Goal: Information Seeking & Learning: Learn about a topic

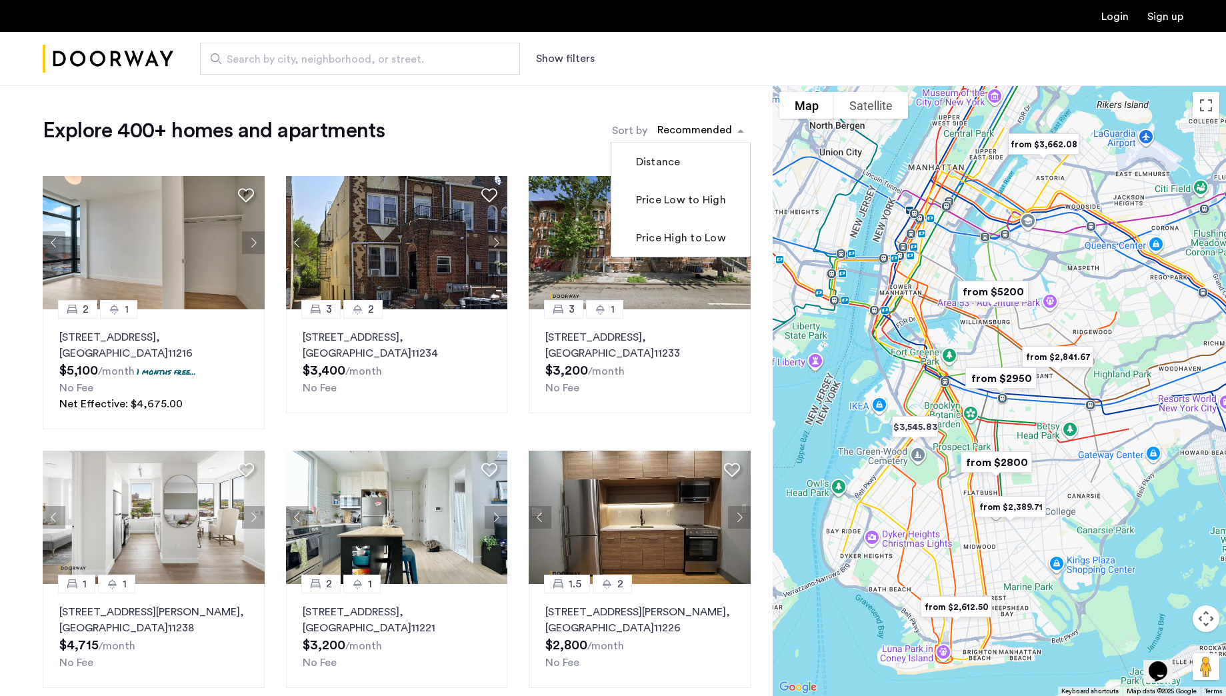
click at [707, 129] on div "sort-apartment" at bounding box center [694, 132] width 79 height 18
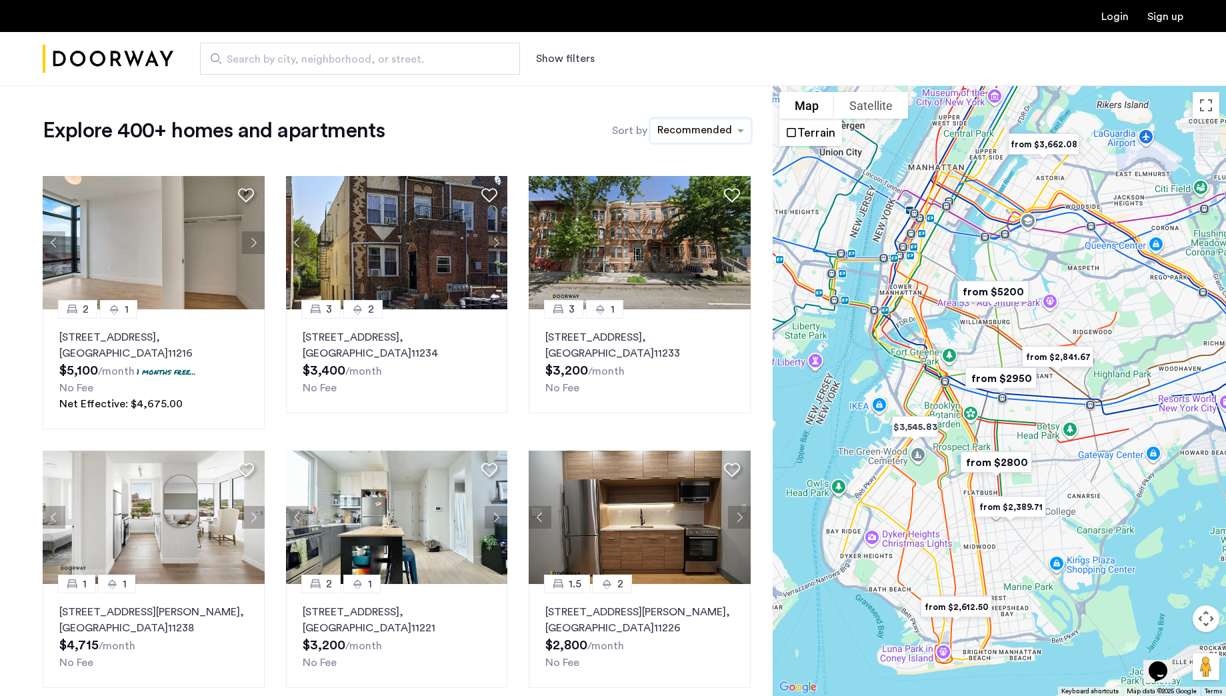
click at [577, 57] on button "Show filters" at bounding box center [565, 59] width 59 height 16
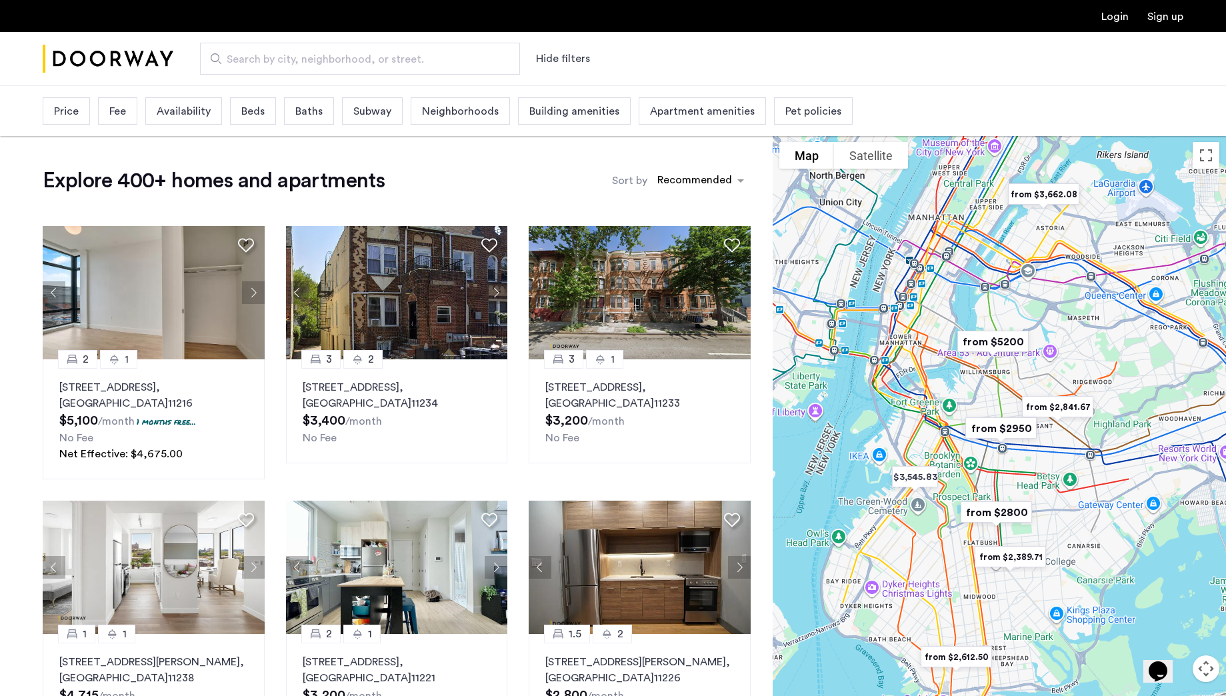
click at [73, 111] on span "Price" at bounding box center [66, 111] width 25 height 16
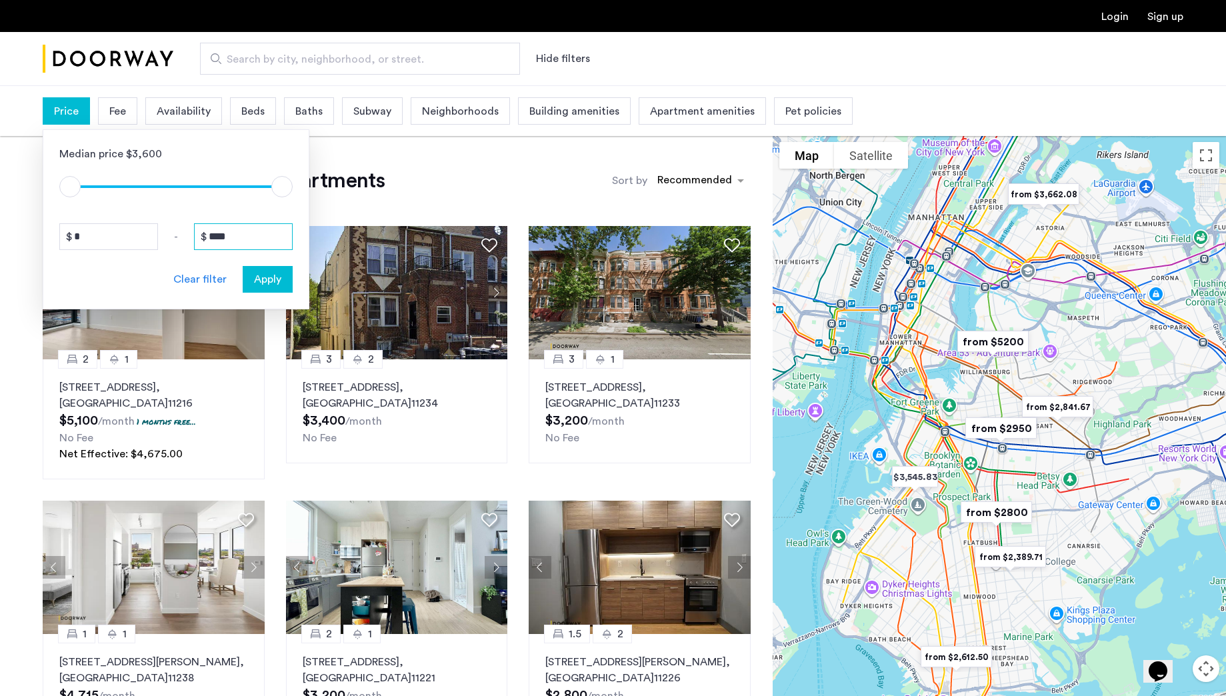
drag, startPoint x: 210, startPoint y: 234, endPoint x: 371, endPoint y: 269, distance: 164.5
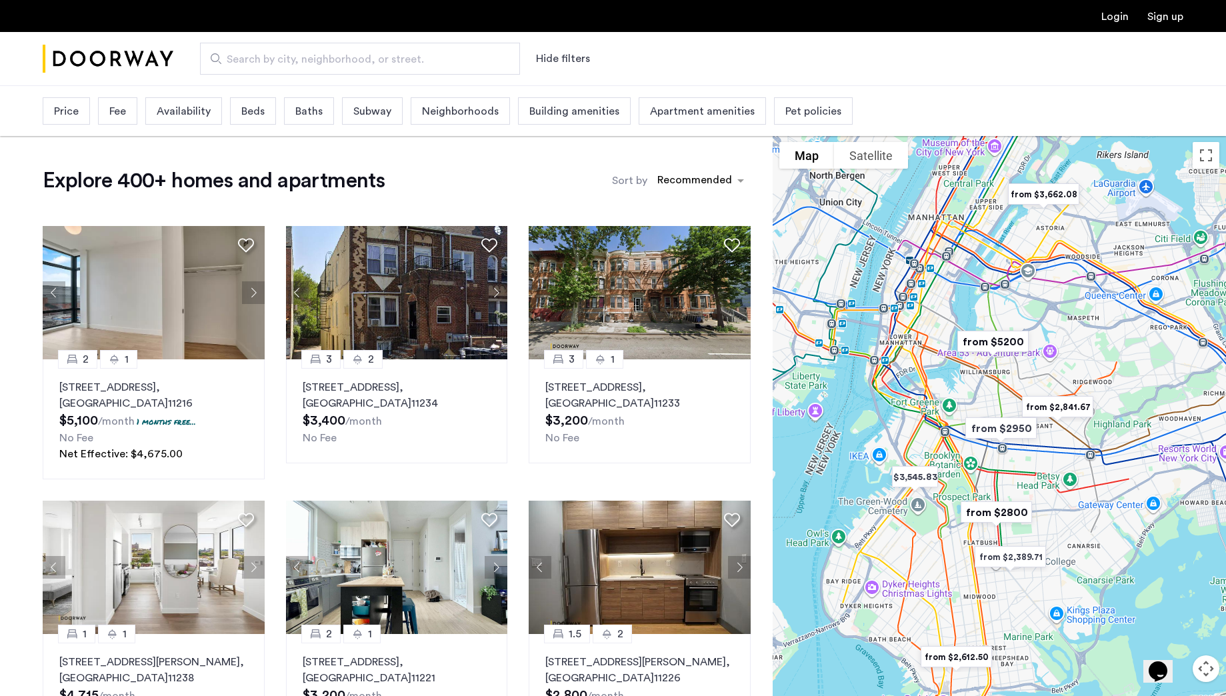
click at [73, 112] on span "Price" at bounding box center [66, 111] width 25 height 16
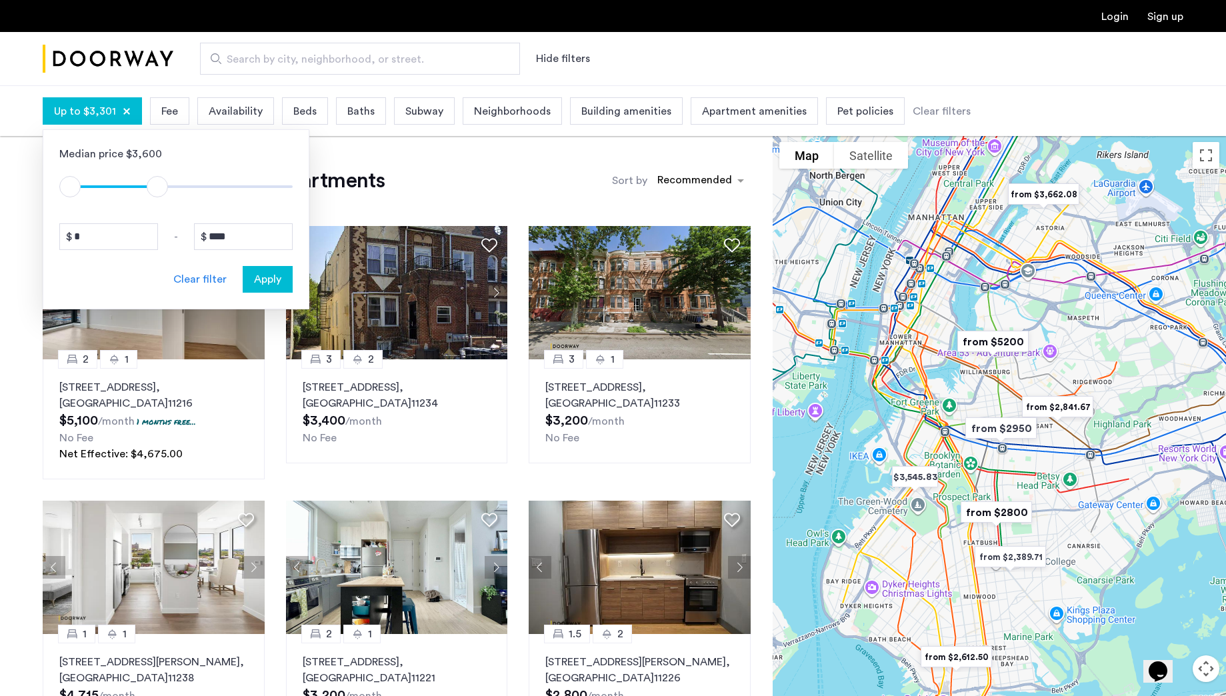
drag, startPoint x: 287, startPoint y: 190, endPoint x: 157, endPoint y: 193, distance: 129.4
click at [157, 193] on span "ngx-slider-max" at bounding box center [157, 186] width 21 height 21
click at [254, 233] on input "****" at bounding box center [243, 236] width 99 height 27
type input "****"
click at [267, 290] on button "Apply" at bounding box center [268, 279] width 50 height 27
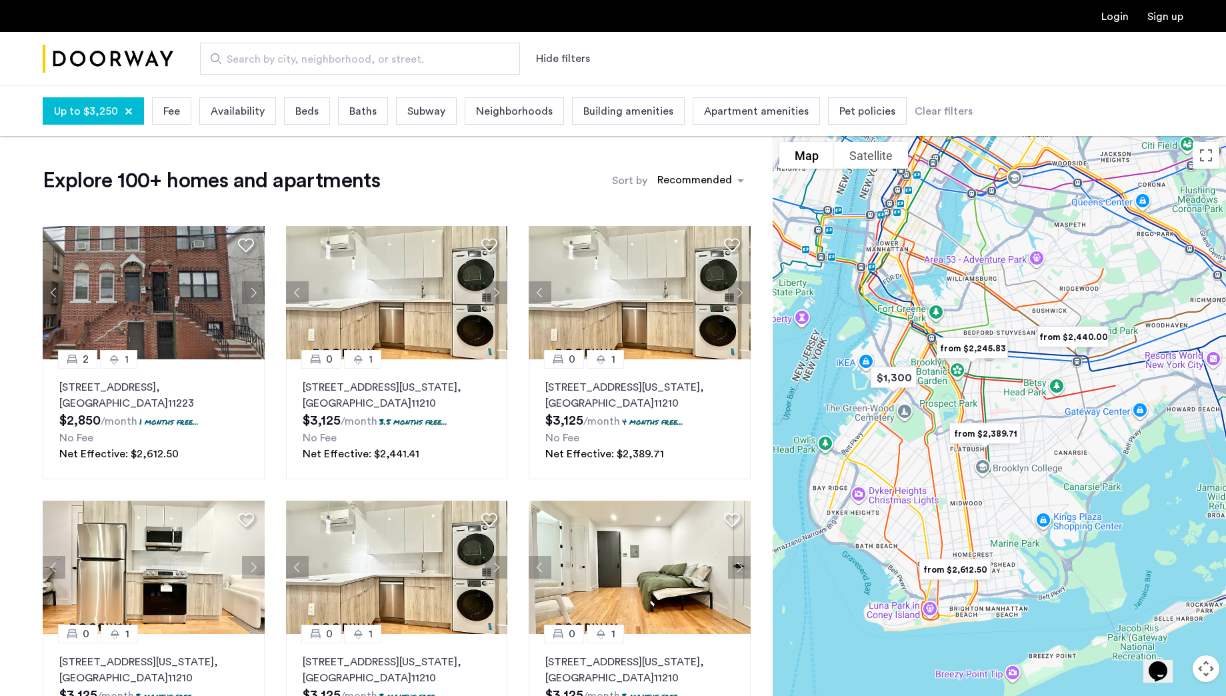
click at [502, 111] on span "Neighborhoods" at bounding box center [514, 111] width 77 height 16
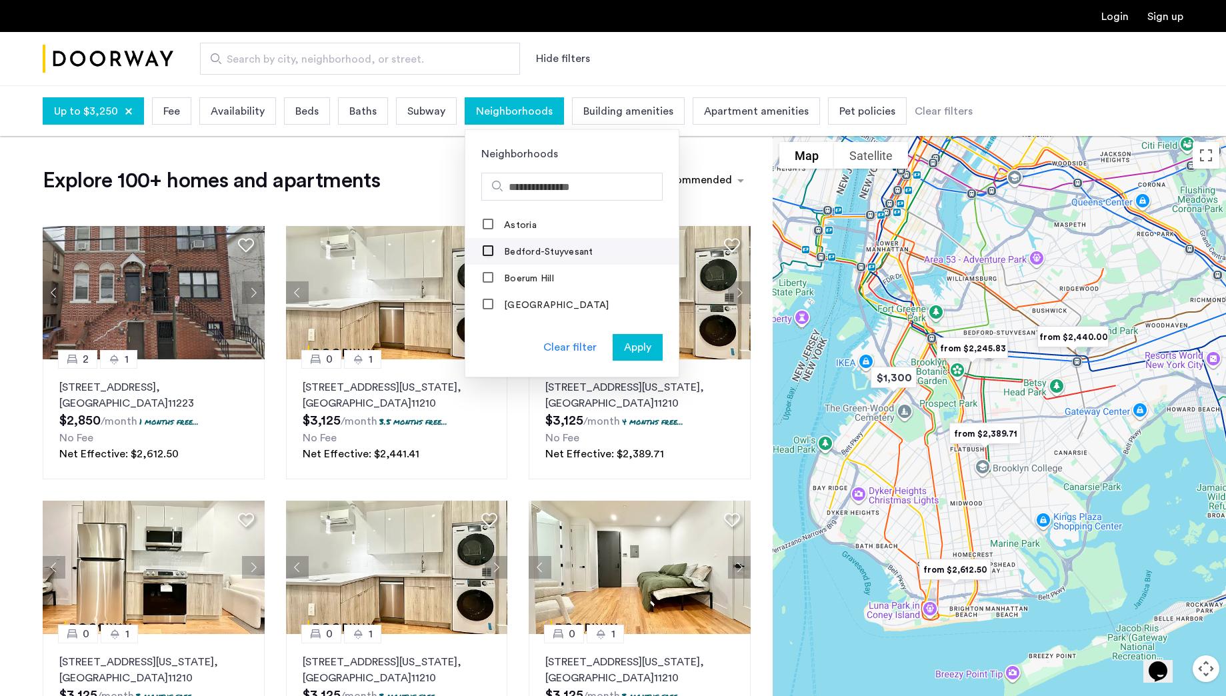
click at [484, 256] on div at bounding box center [488, 252] width 11 height 11
click at [483, 253] on div at bounding box center [488, 254] width 11 height 11
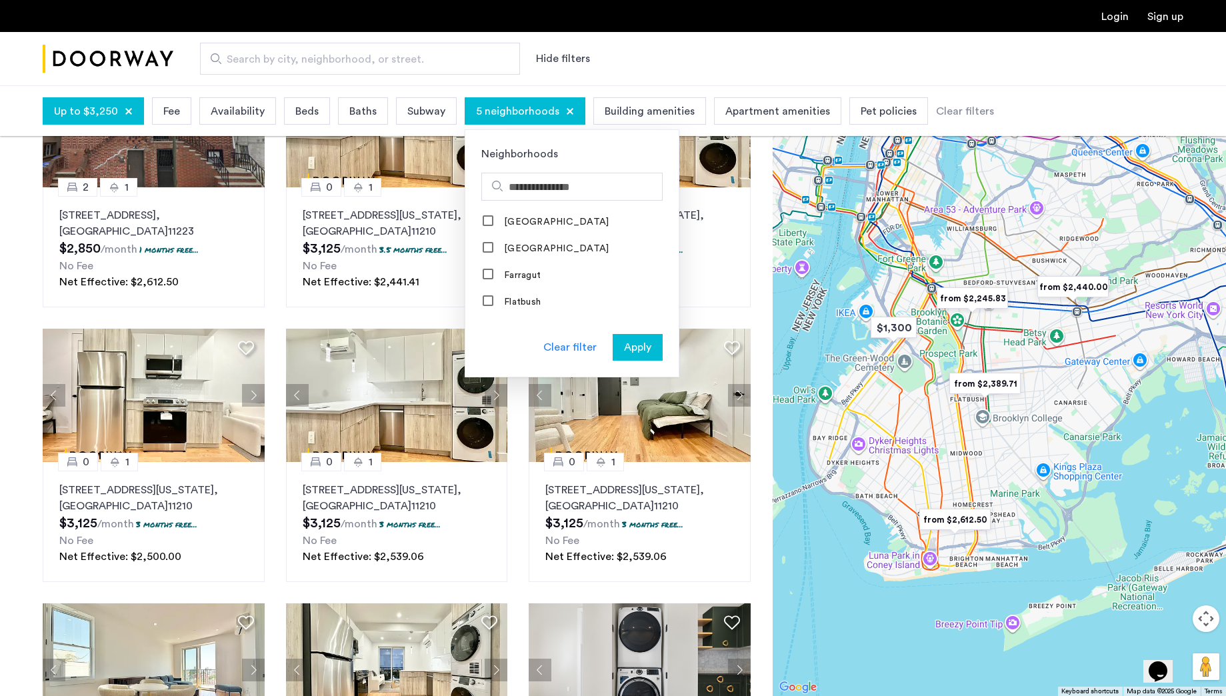
scroll to position [592, 0]
click at [533, 248] on label "[GEOGRAPHIC_DATA]" at bounding box center [554, 252] width 107 height 11
click at [543, 308] on label "Downtown [GEOGRAPHIC_DATA]" at bounding box center [580, 311] width 159 height 11
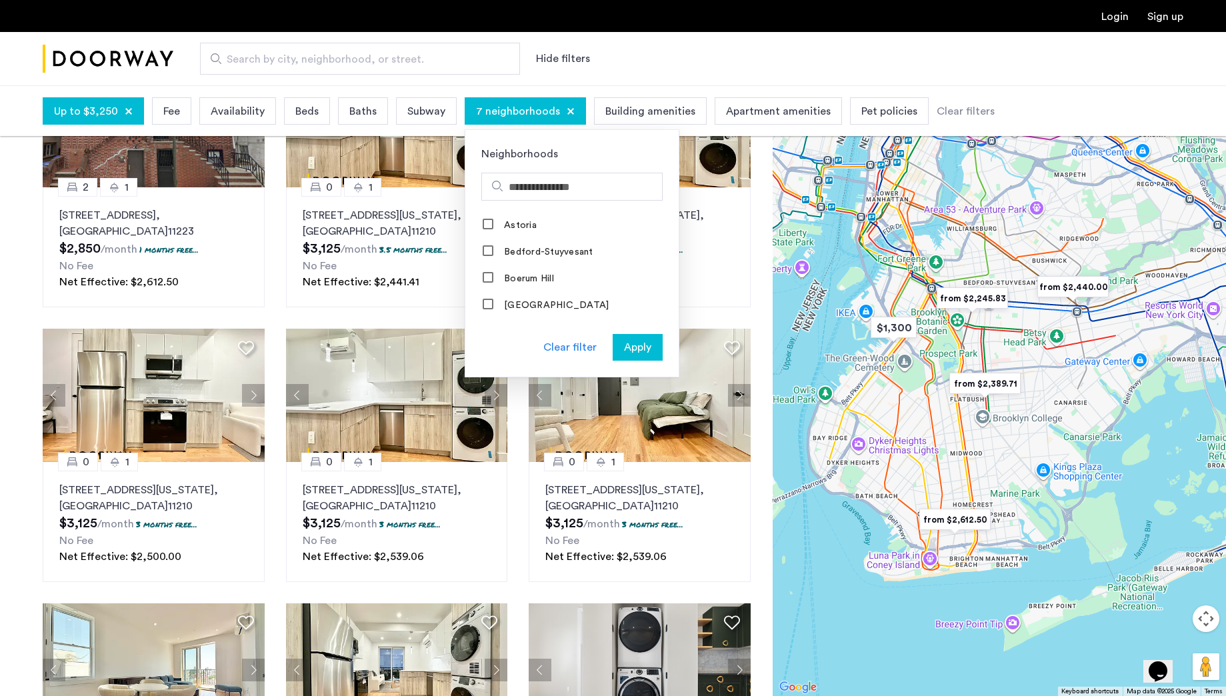
click at [632, 350] on span "Apply" at bounding box center [637, 347] width 27 height 16
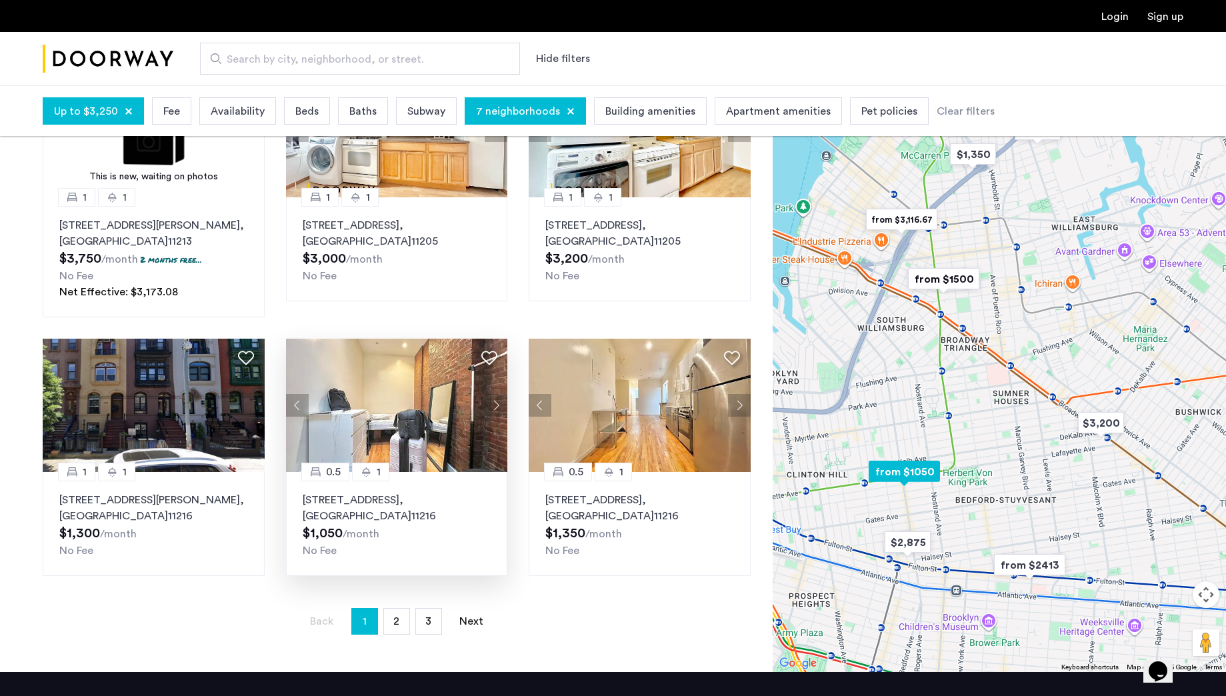
scroll to position [699, 0]
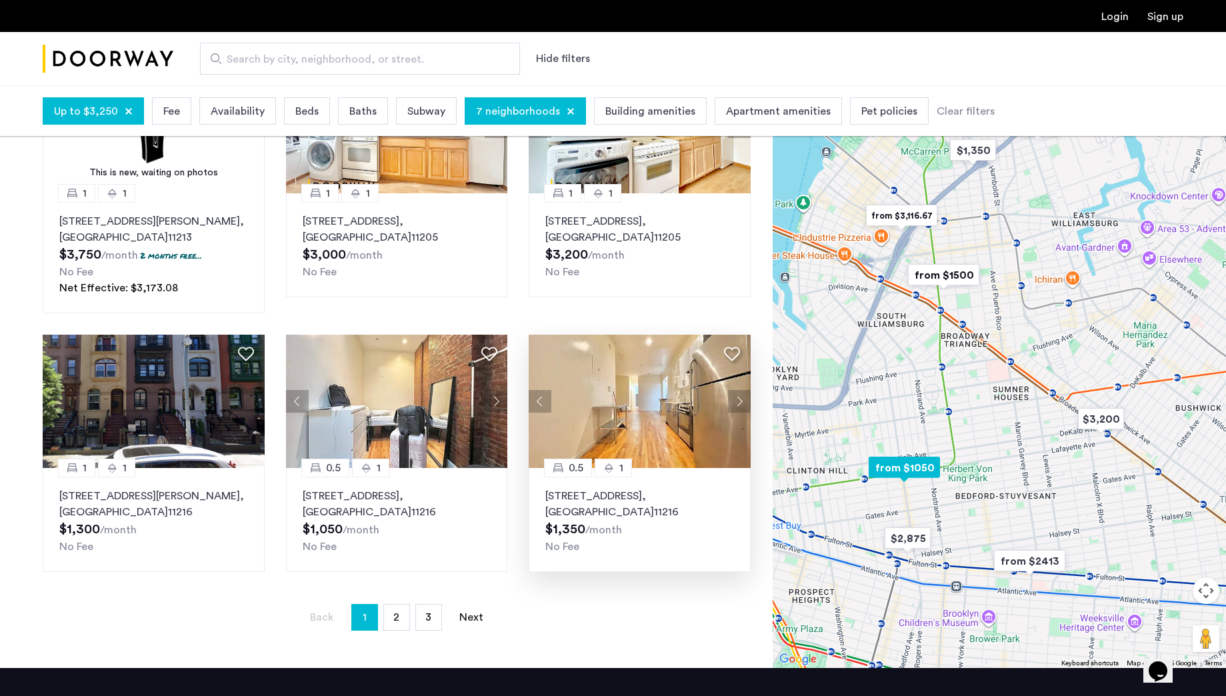
click at [633, 504] on p "[STREET_ADDRESS]" at bounding box center [639, 504] width 189 height 32
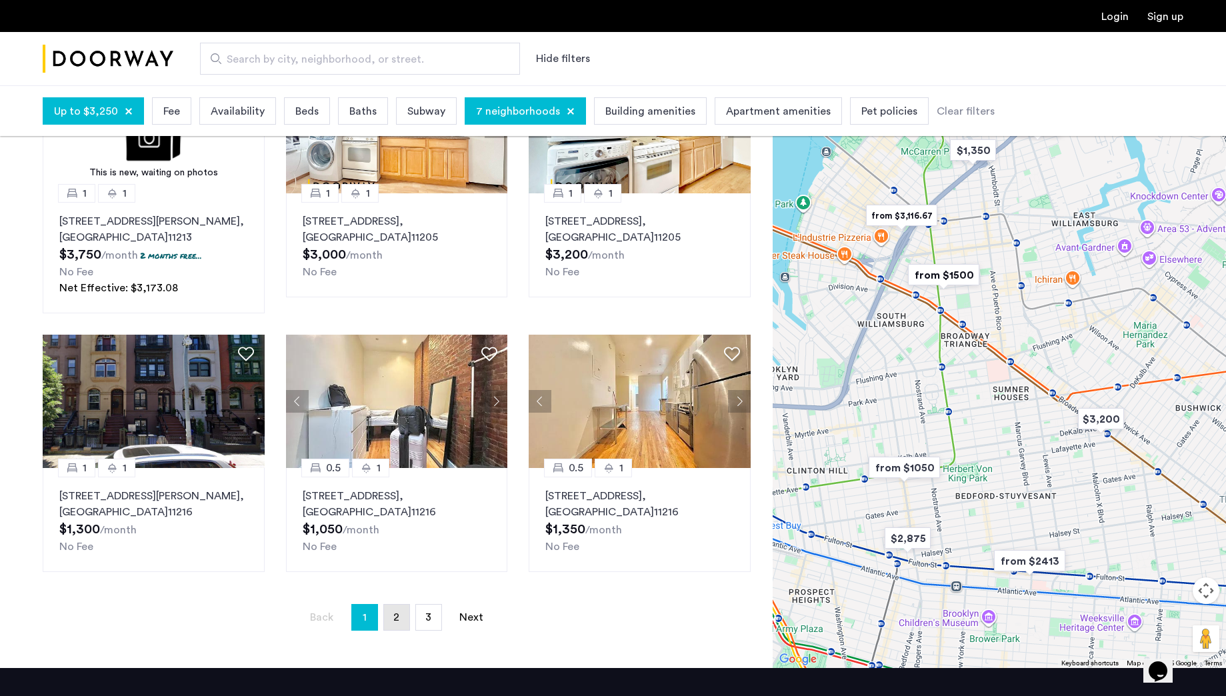
click at [401, 624] on link "page 2" at bounding box center [396, 617] width 25 height 25
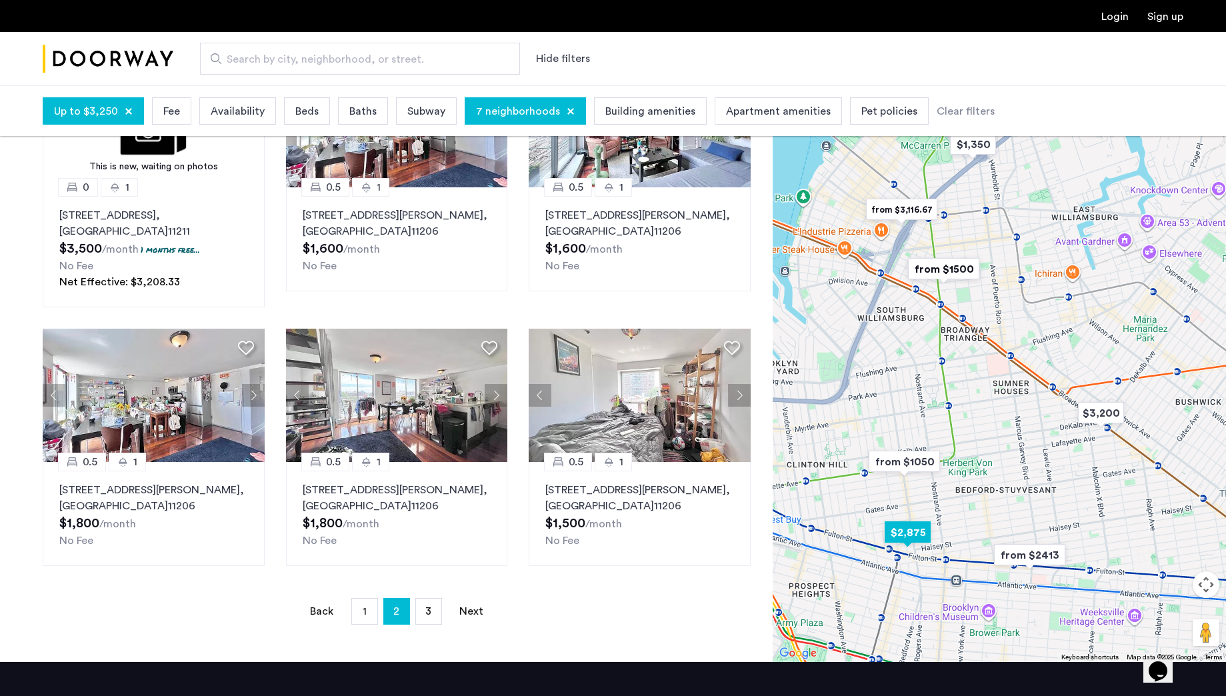
scroll to position [707, 0]
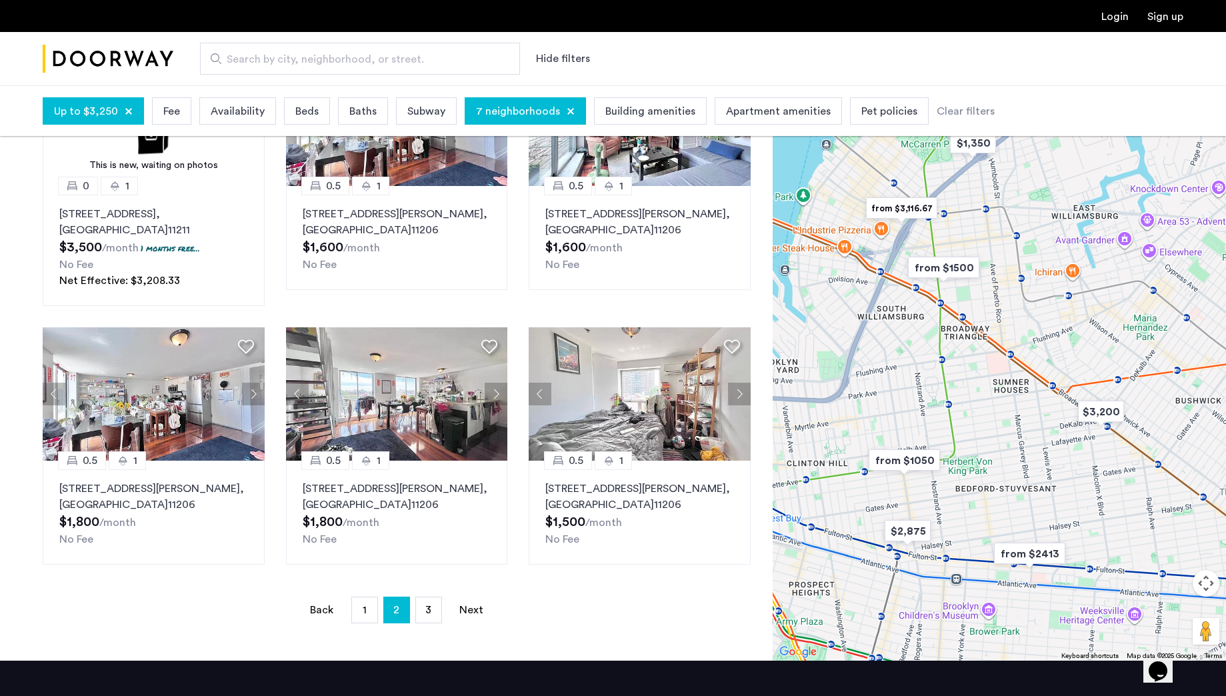
click at [423, 629] on div "Explore 25 homes and apartments Sort by Recommended 0.5 [GEOGRAPHIC_DATA][STREE…" at bounding box center [386, 45] width 773 height 1232
click at [433, 606] on link "page 3" at bounding box center [428, 609] width 25 height 25
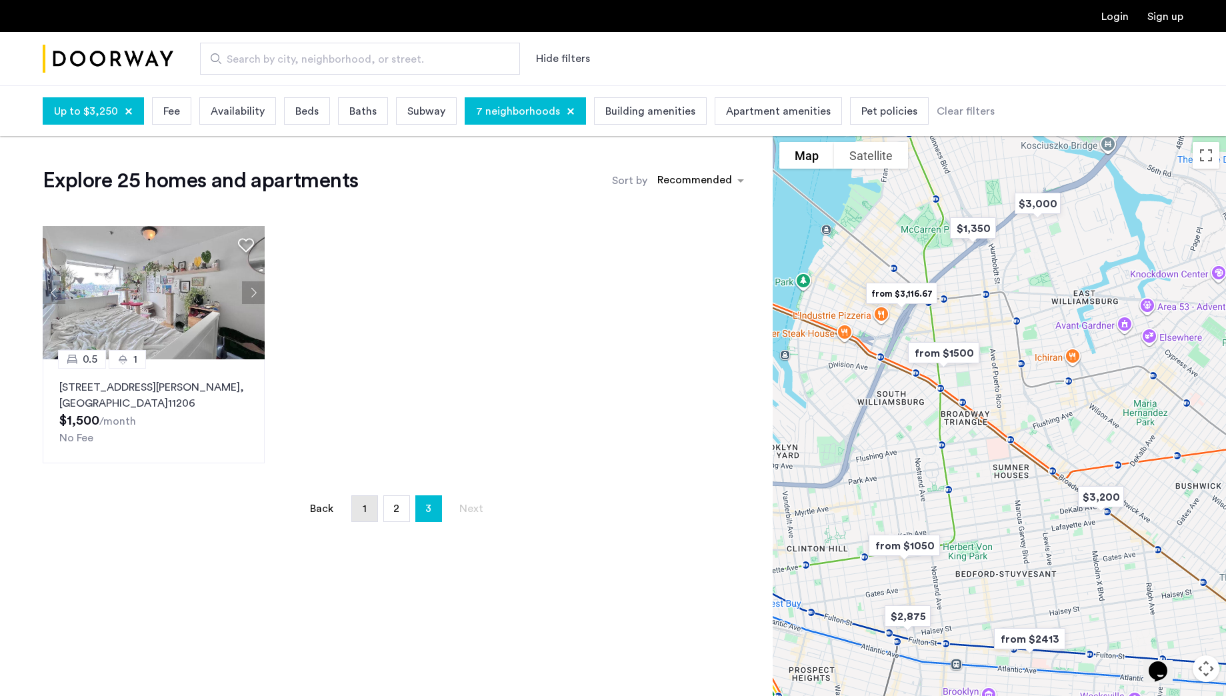
click at [364, 511] on span "1" at bounding box center [365, 508] width 4 height 11
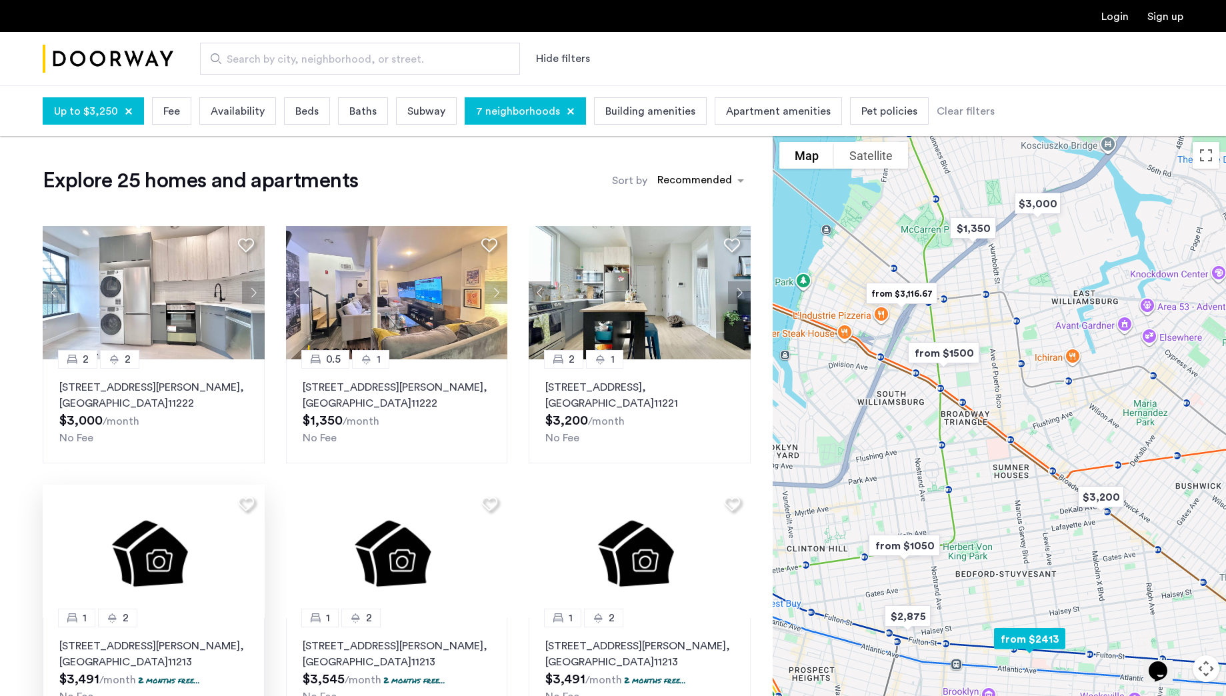
scroll to position [3, 0]
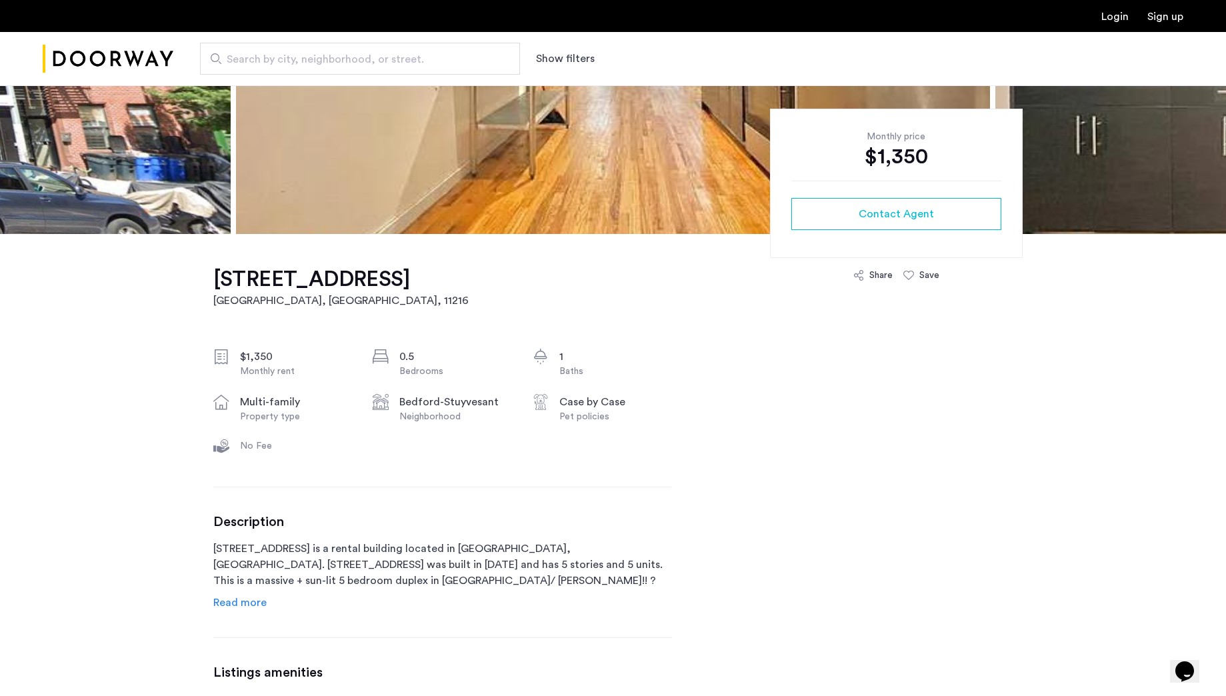
scroll to position [283, 0]
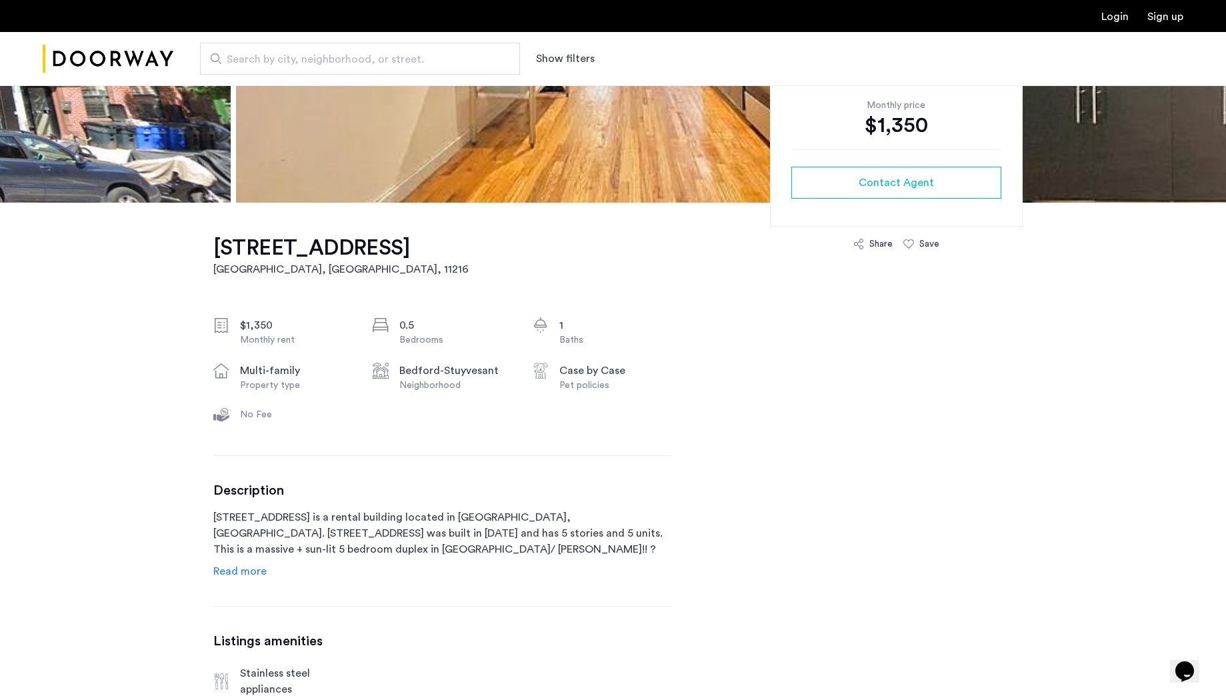
click at [249, 561] on div "Description 1088 Bedford Avenue is a rental building located in Brooklyn, NY. 1…" at bounding box center [442, 531] width 458 height 97
click at [247, 568] on span "Read more" at bounding box center [239, 571] width 53 height 11
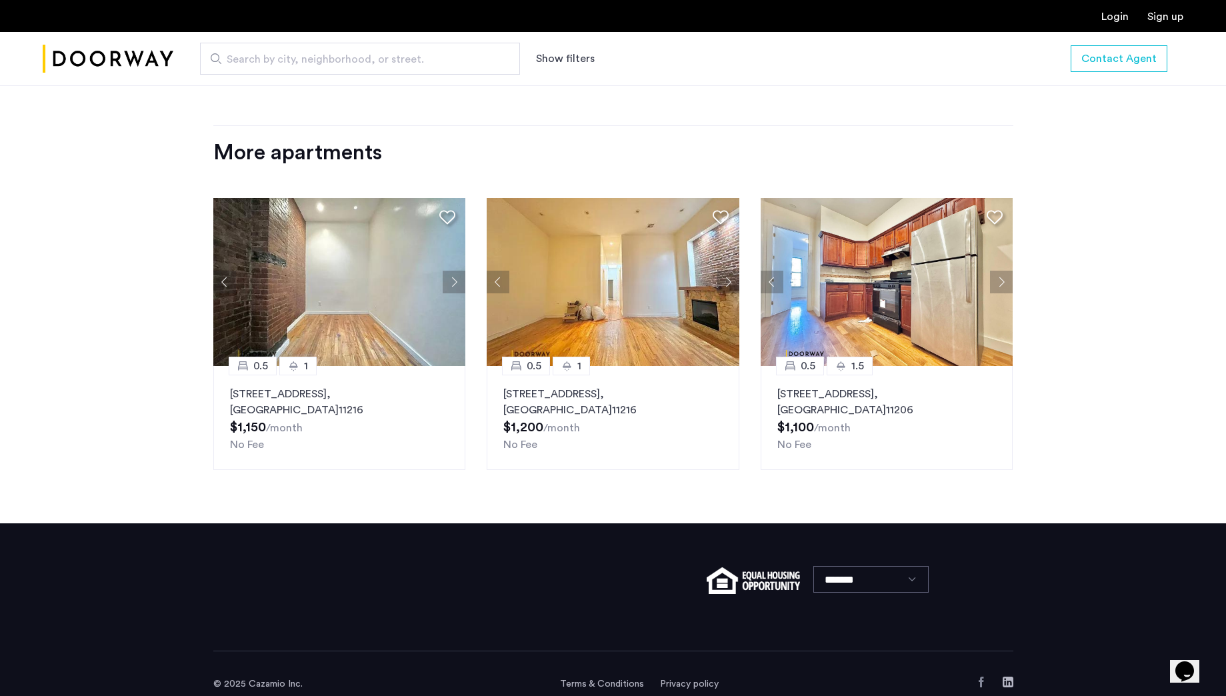
scroll to position [1718, 0]
